Goal: Task Accomplishment & Management: Manage account settings

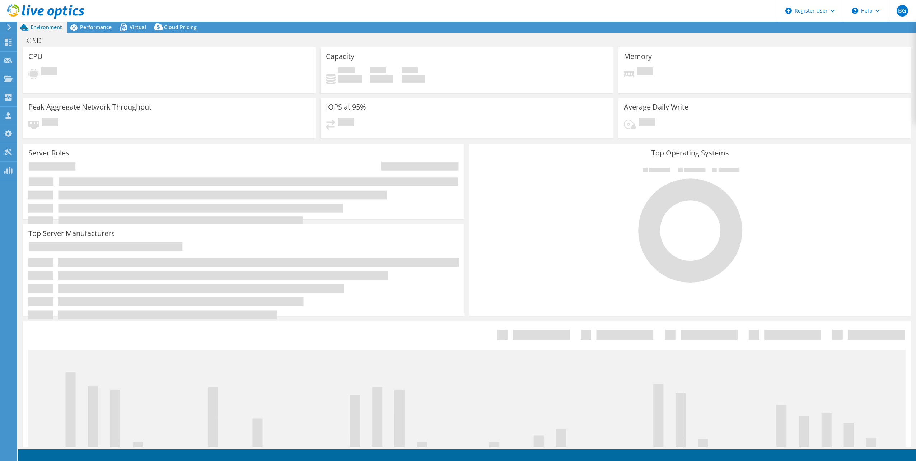
select select "USD"
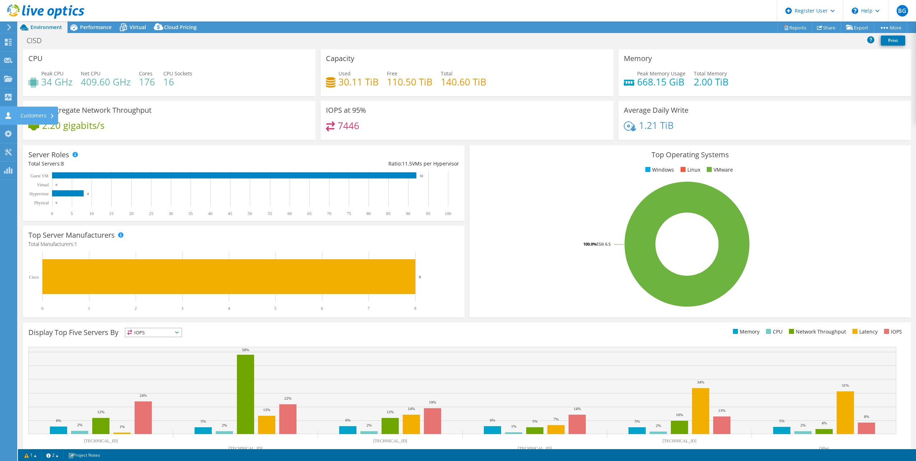
click at [6, 112] on icon at bounding box center [8, 115] width 9 height 7
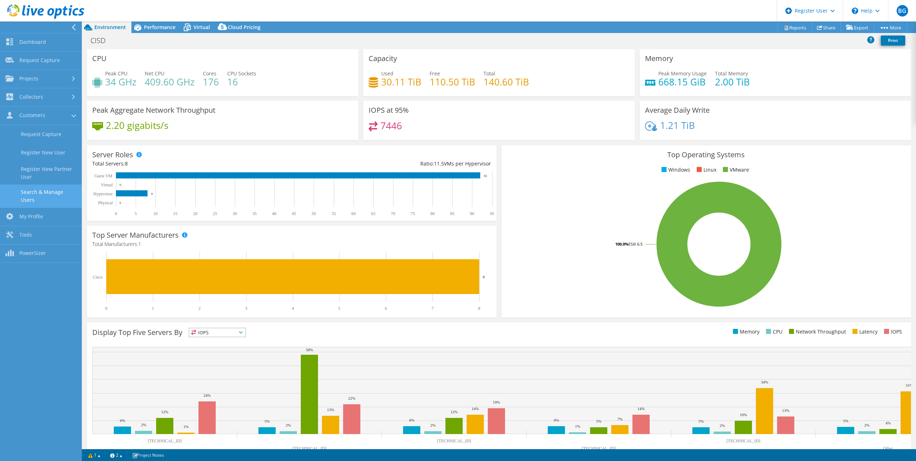
click at [43, 188] on link "Search & Manage Users" at bounding box center [41, 195] width 82 height 23
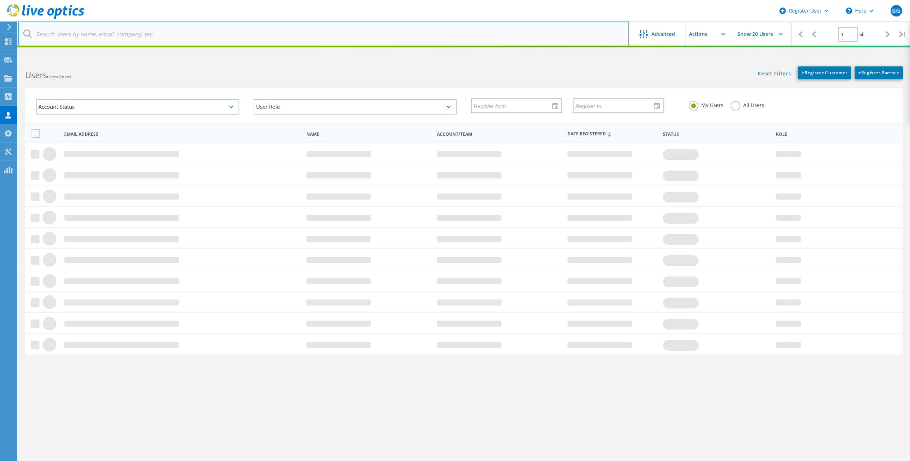
click at [131, 41] on input "text" at bounding box center [323, 34] width 611 height 25
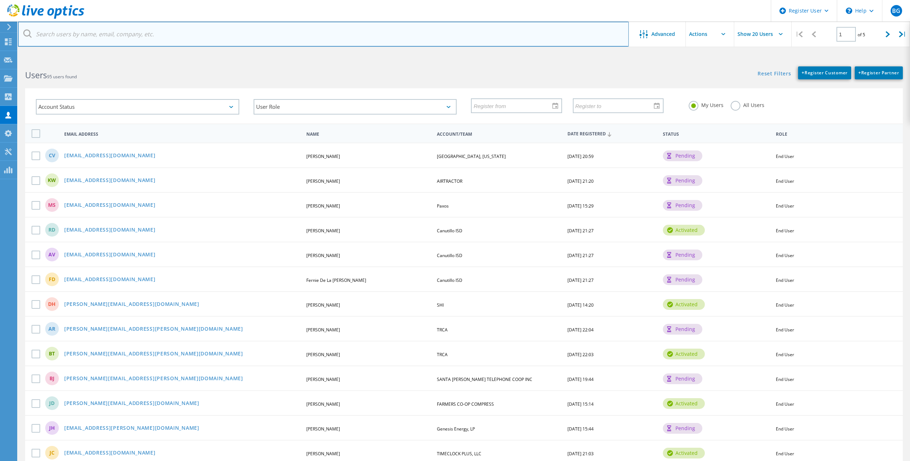
click at [127, 38] on input "text" at bounding box center [323, 34] width 611 height 25
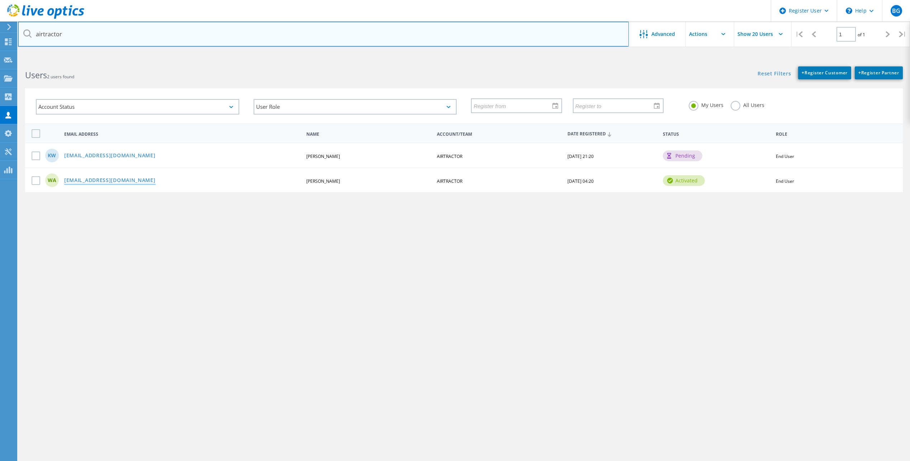
type input "airtractor"
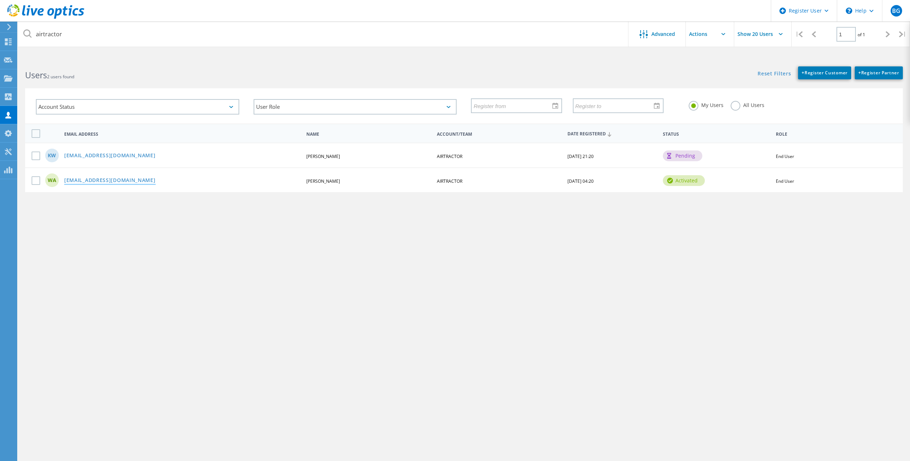
click at [111, 179] on link "[EMAIL_ADDRESS][DOMAIN_NAME]" at bounding box center [109, 181] width 91 height 6
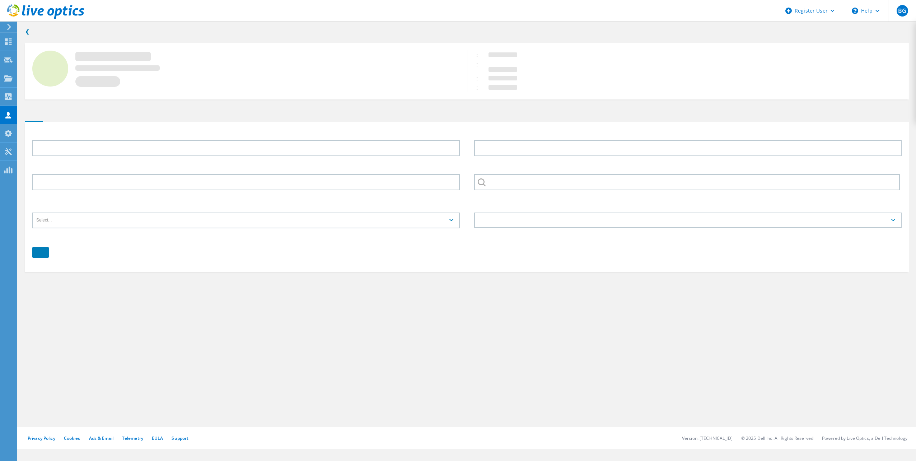
type input "[PERSON_NAME]"
type input "AIRTRACTOR"
type input "English"
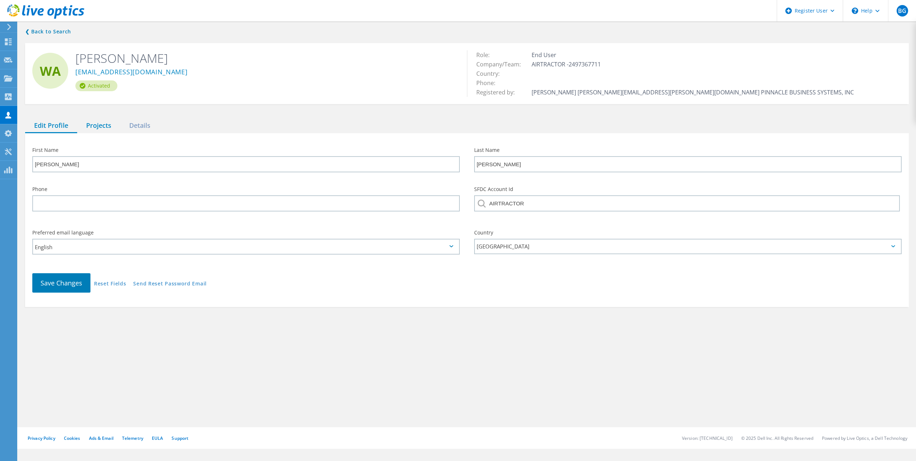
click at [98, 126] on div "Projects" at bounding box center [98, 125] width 43 height 15
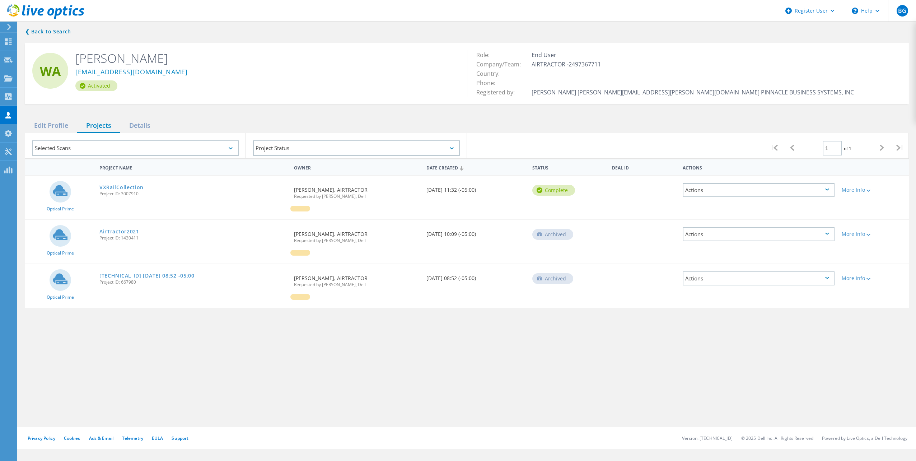
click at [608, 370] on div "❮ Back to Search [PERSON_NAME] [EMAIL_ADDRESS][DOMAIN_NAME] Activated Role: End…" at bounding box center [467, 223] width 898 height 407
